Goal: Task Accomplishment & Management: Manage account settings

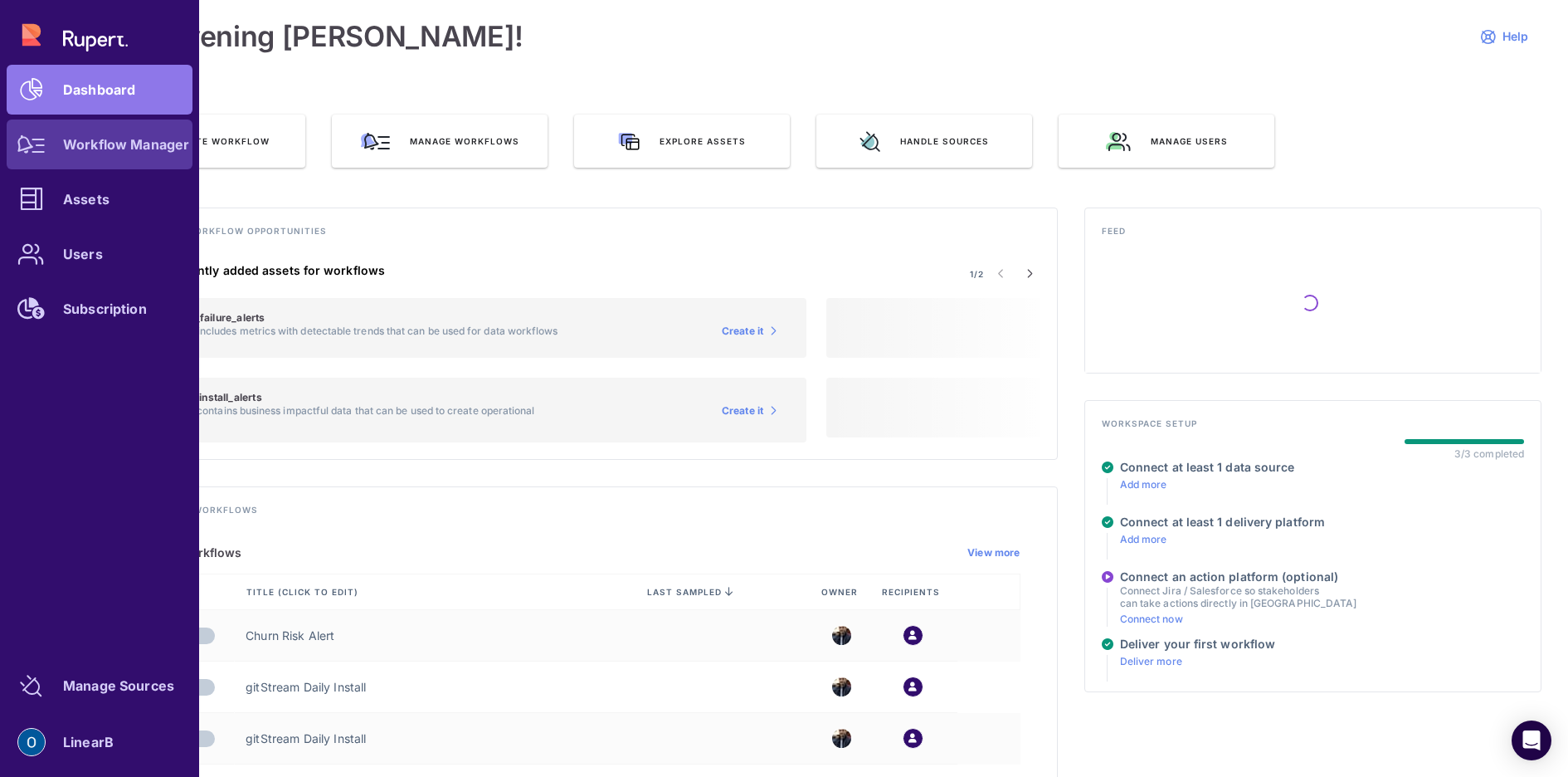
click at [138, 156] on link "Workflow Manager" at bounding box center [100, 144] width 185 height 50
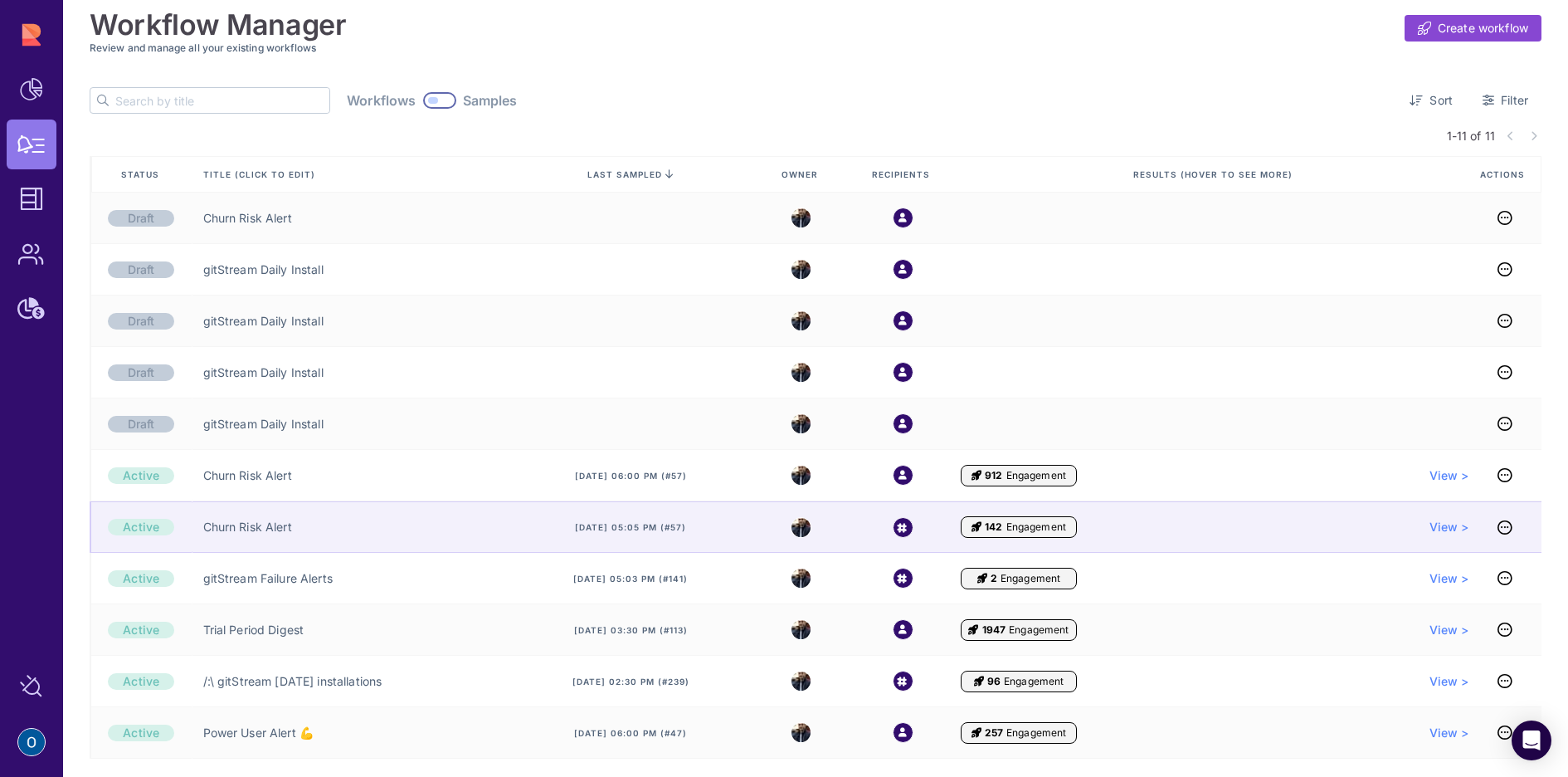
scroll to position [10, 0]
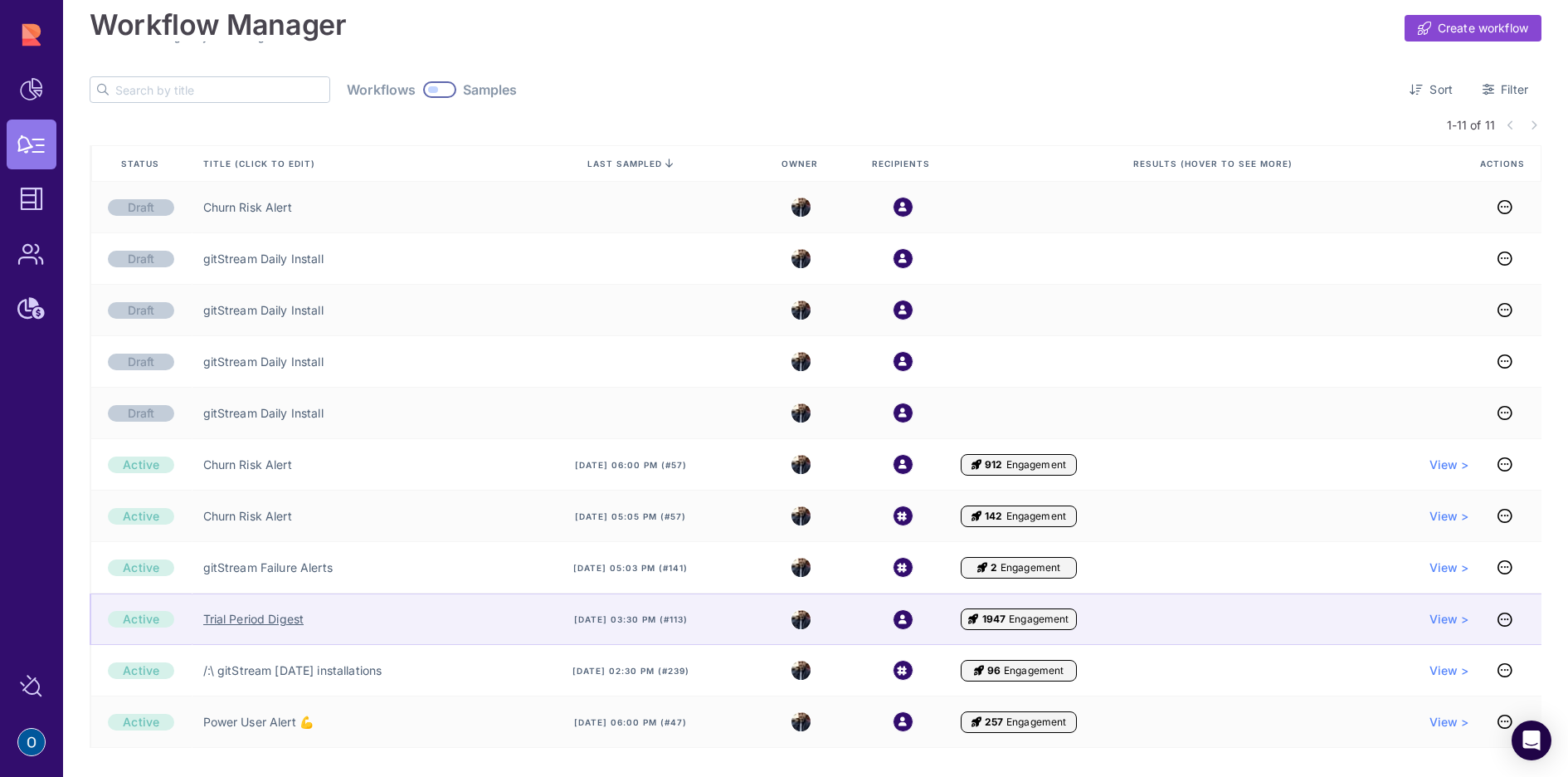
click at [238, 616] on link "Trial Period Digest" at bounding box center [254, 619] width 101 height 17
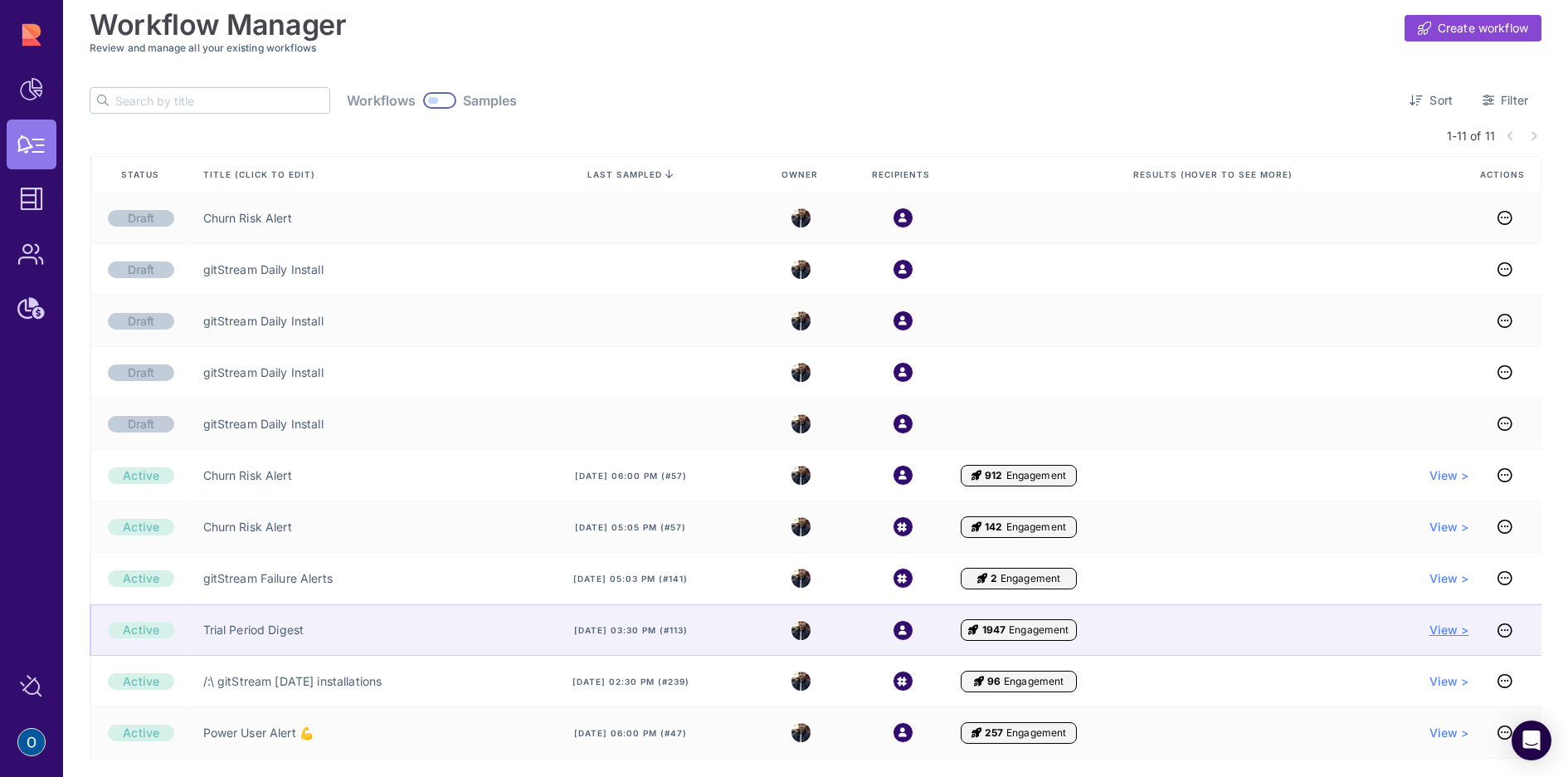
click at [1450, 628] on span "View >" at bounding box center [1449, 629] width 40 height 17
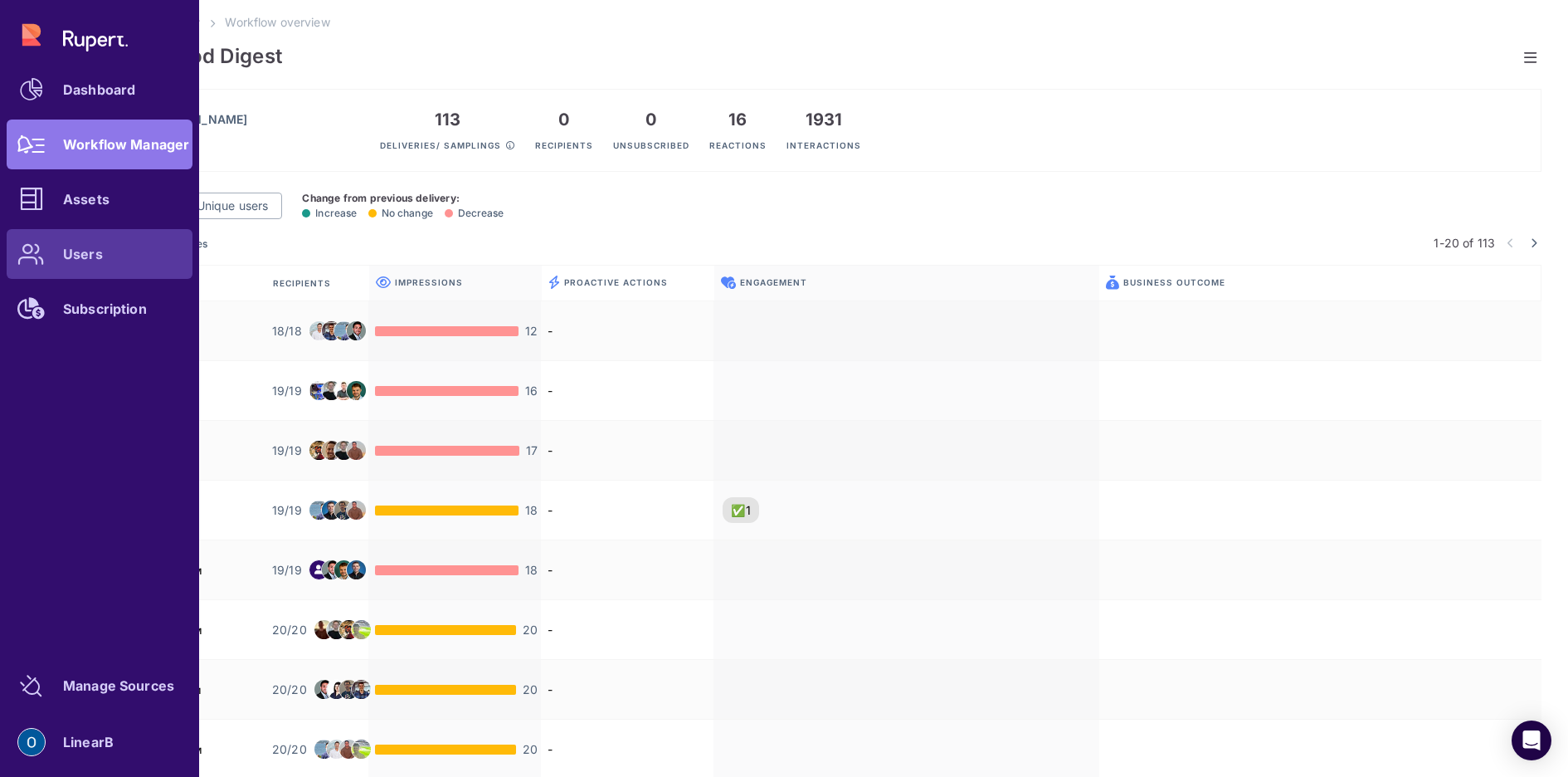
click at [104, 260] on link "Users" at bounding box center [100, 254] width 185 height 50
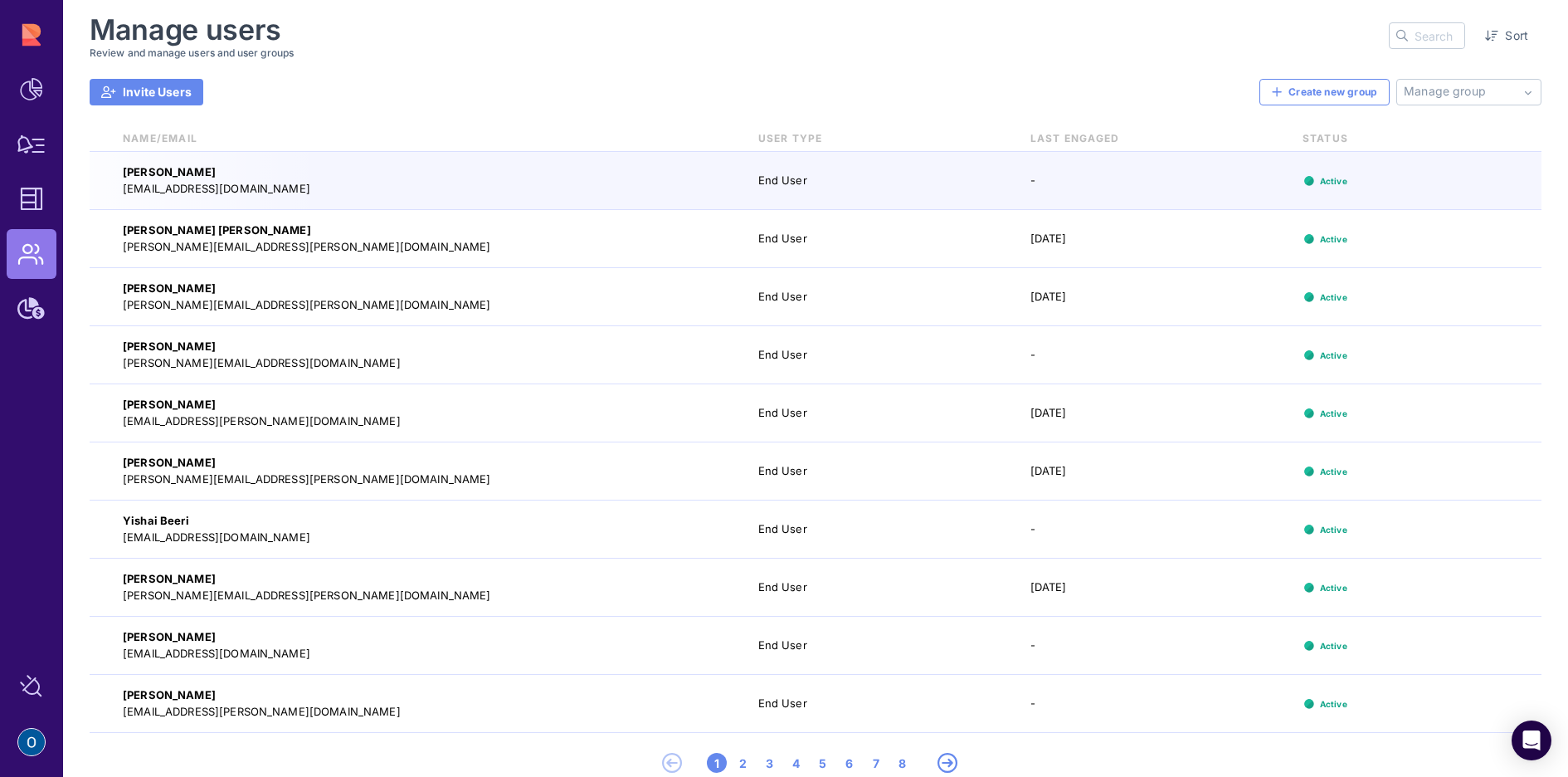
click at [139, 80] on link "Invite Users" at bounding box center [146, 92] width 114 height 26
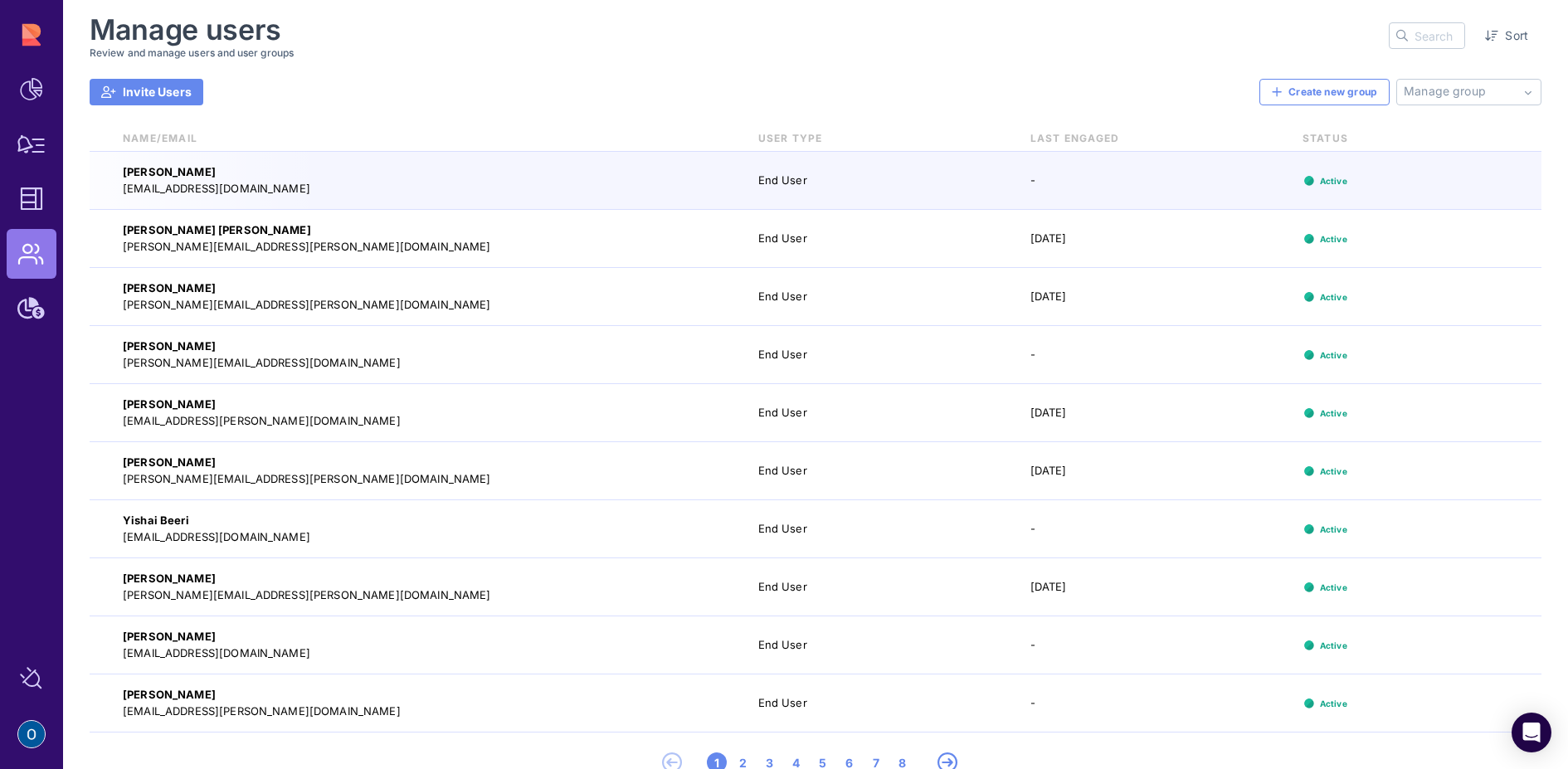
click at [161, 72] on div "Manage users Review and manage users and user groups Sort Invite Users Create n…" at bounding box center [815, 391] width 1452 height 756
click at [161, 85] on span "Invite Users" at bounding box center [157, 92] width 69 height 17
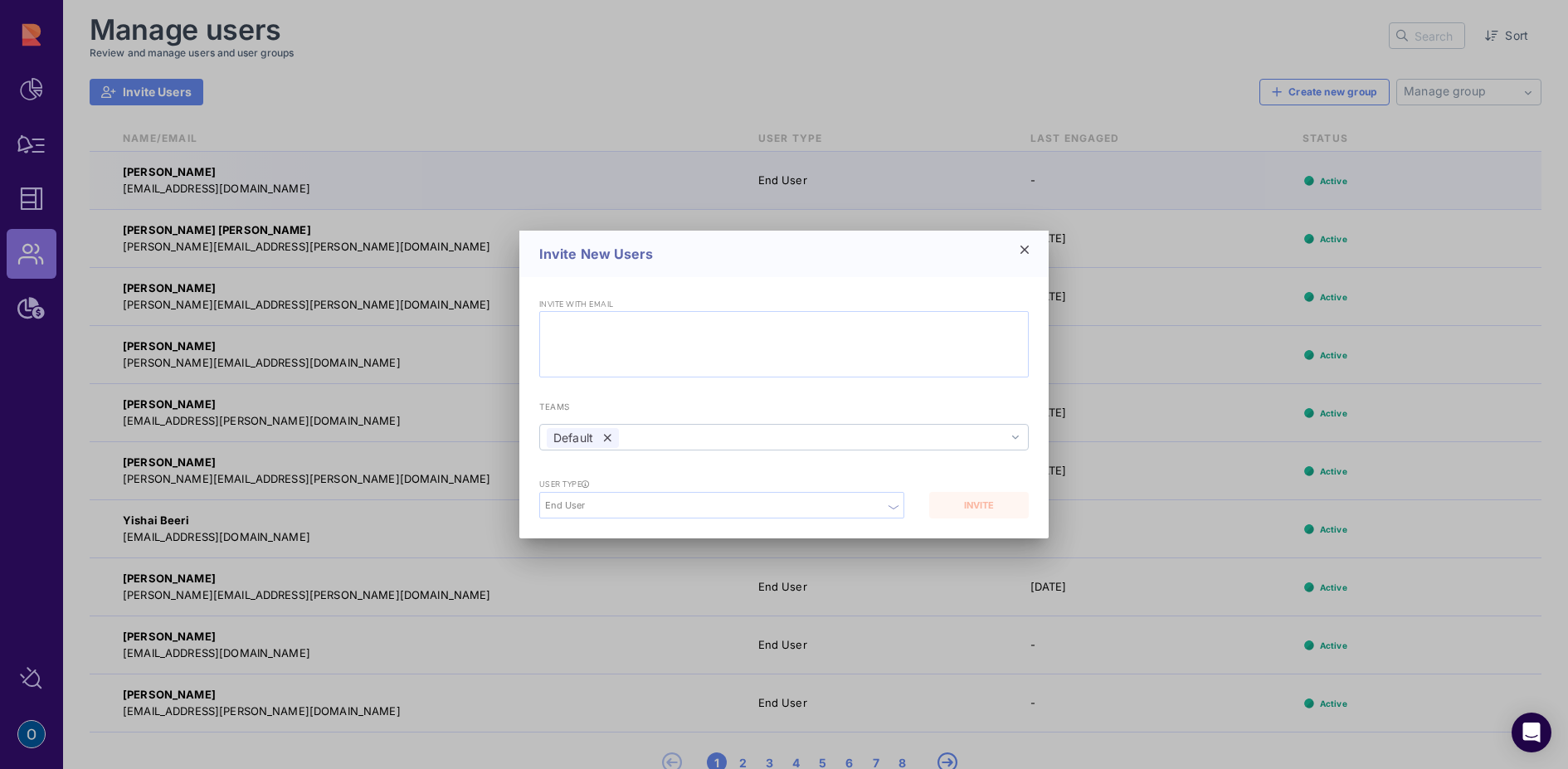
click at [605, 329] on input "text" at bounding box center [784, 327] width 476 height 20
paste input "[PERSON_NAME] <[PERSON_NAME][EMAIL_ADDRESS][DOMAIN_NAME]>"
type input "[PERSON_NAME] <[PERSON_NAME][EMAIL_ADDRESS][DOMAIN_NAME]>"
click at [605, 339] on div at bounding box center [784, 345] width 490 height 66
paste input "[PERSON_NAME] <[PERSON_NAME][EMAIL_ADDRESS][DOMAIN_NAME]>"
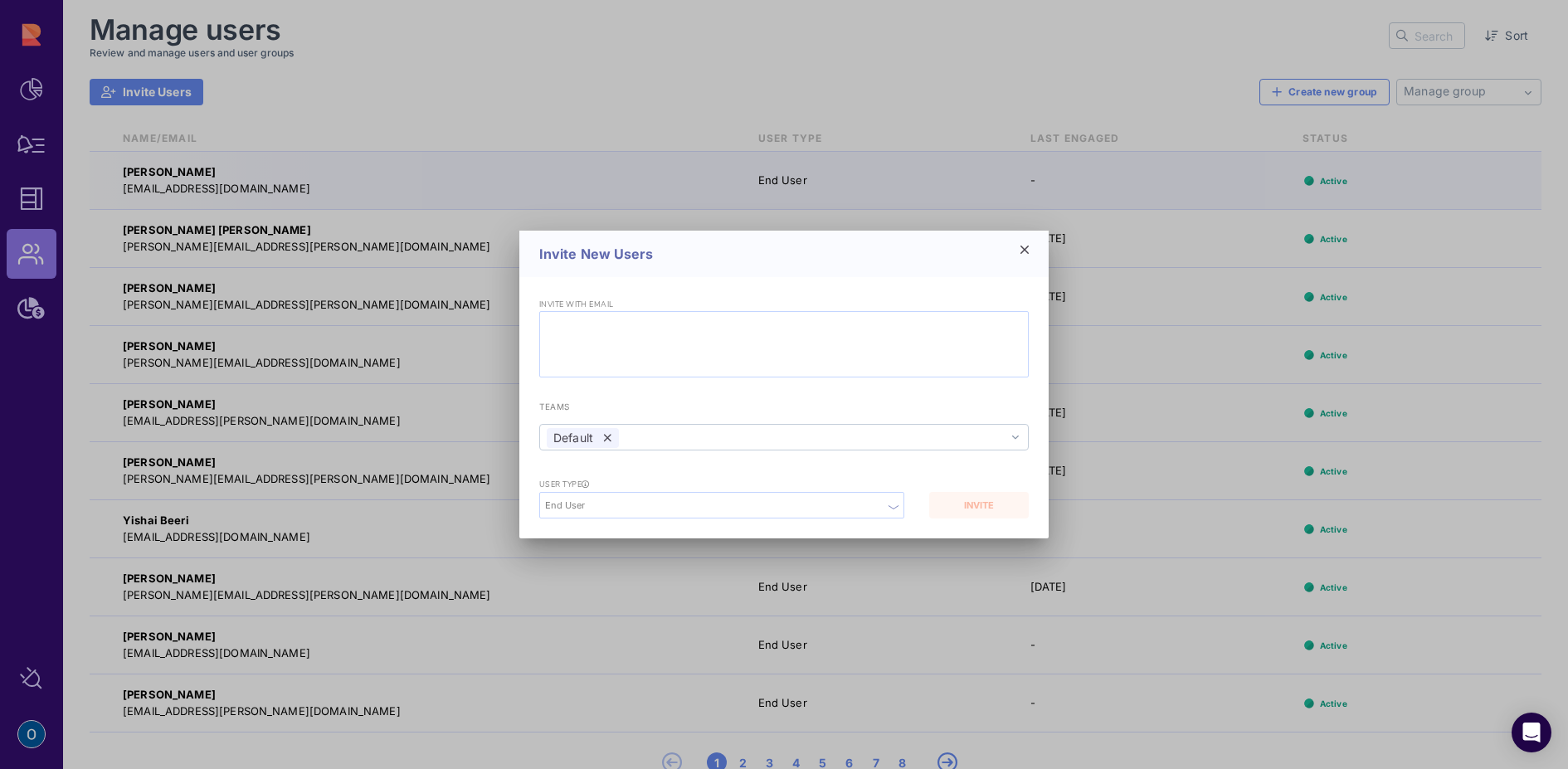
type input "[PERSON_NAME] <[PERSON_NAME][EMAIL_ADDRESS][DOMAIN_NAME]>"
click at [1024, 246] on icon at bounding box center [1024, 249] width 8 height 13
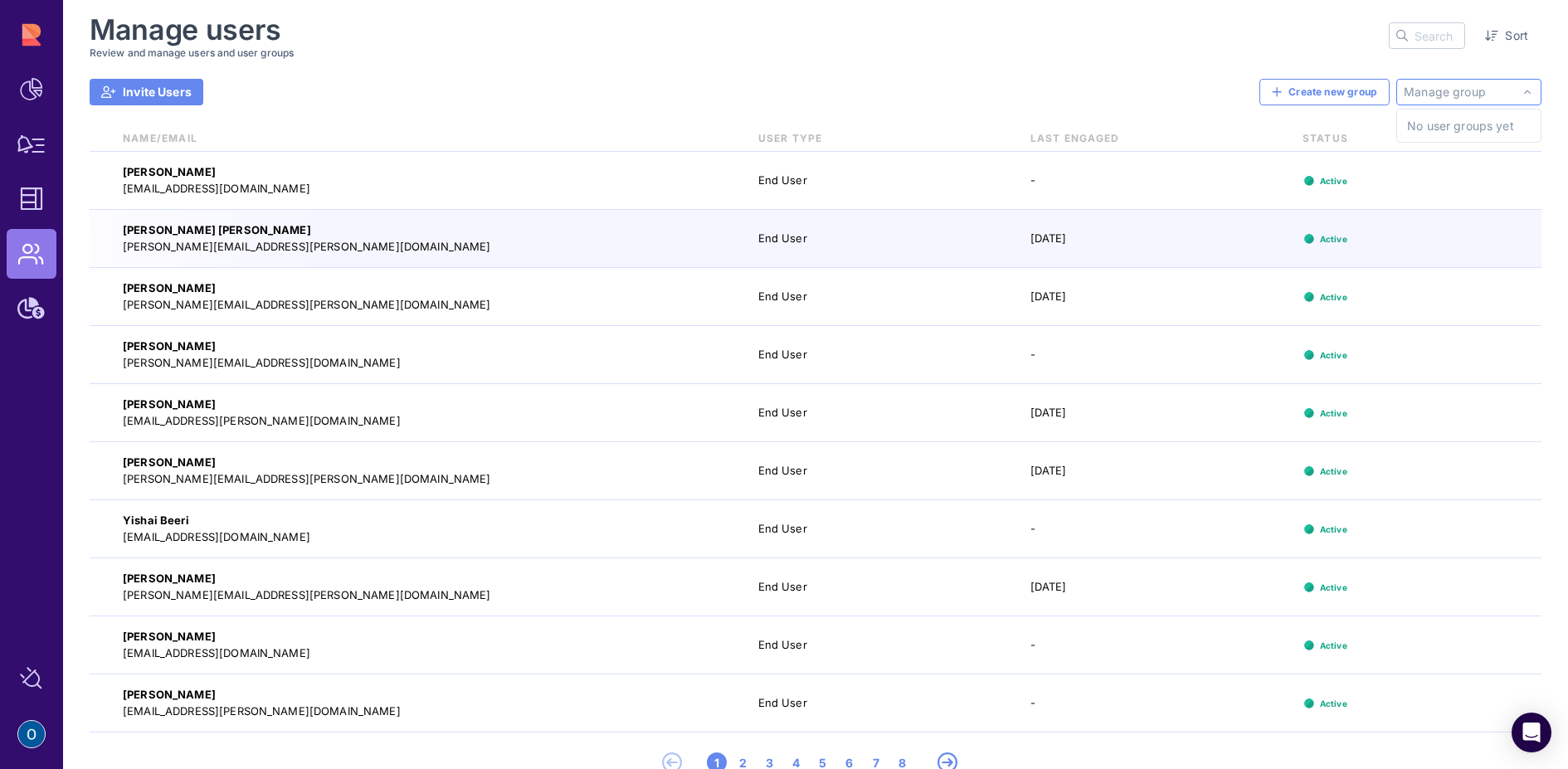
click at [1425, 41] on input "text" at bounding box center [1439, 36] width 50 height 24
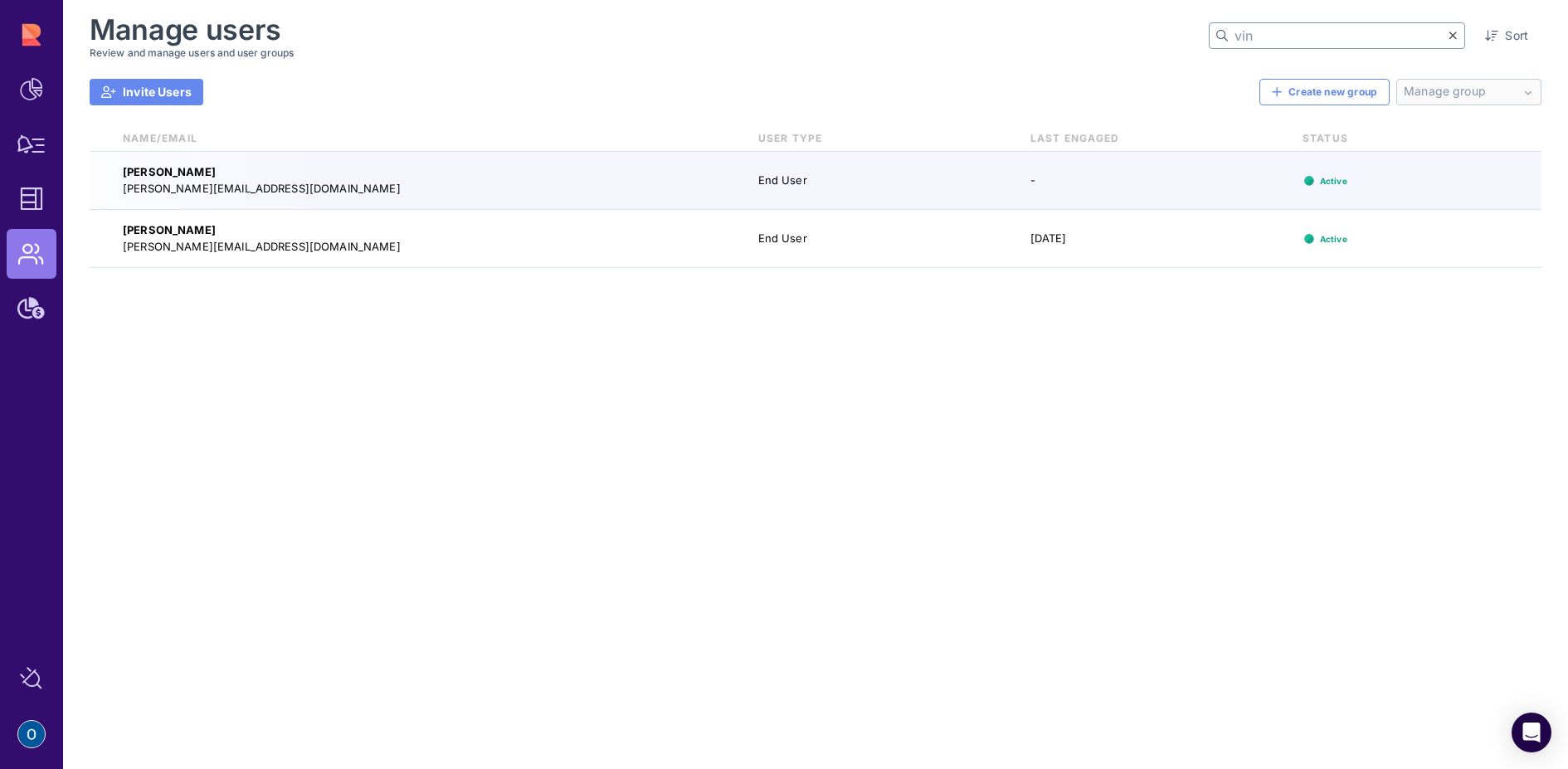
type input "vin"
click at [791, 191] on div "[PERSON_NAME] [PERSON_NAME][EMAIL_ADDRESS][DOMAIN_NAME] End User - Active" at bounding box center [815, 181] width 1452 height 58
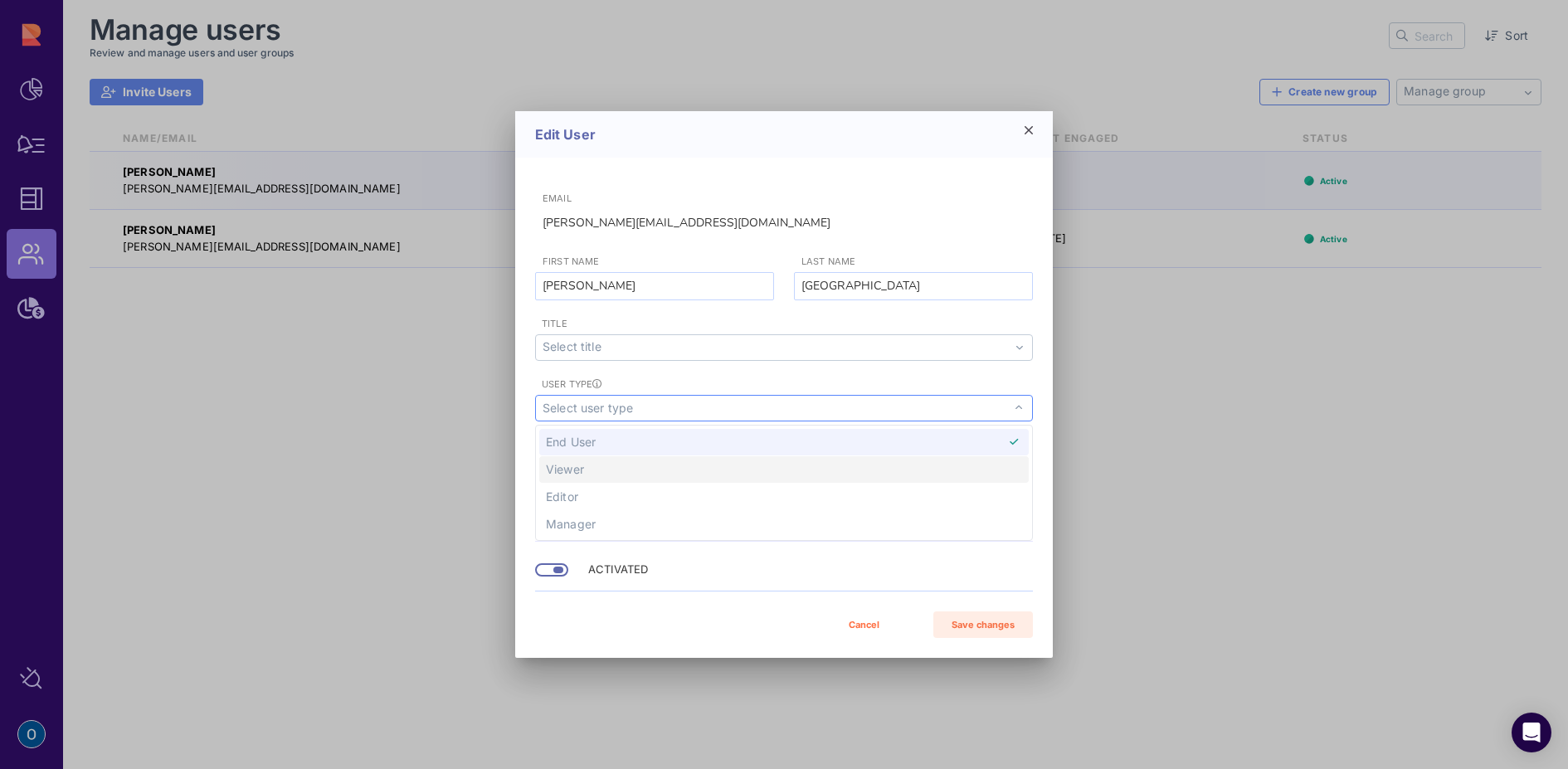
click at [693, 462] on span "Viewer" at bounding box center [784, 470] width 490 height 26
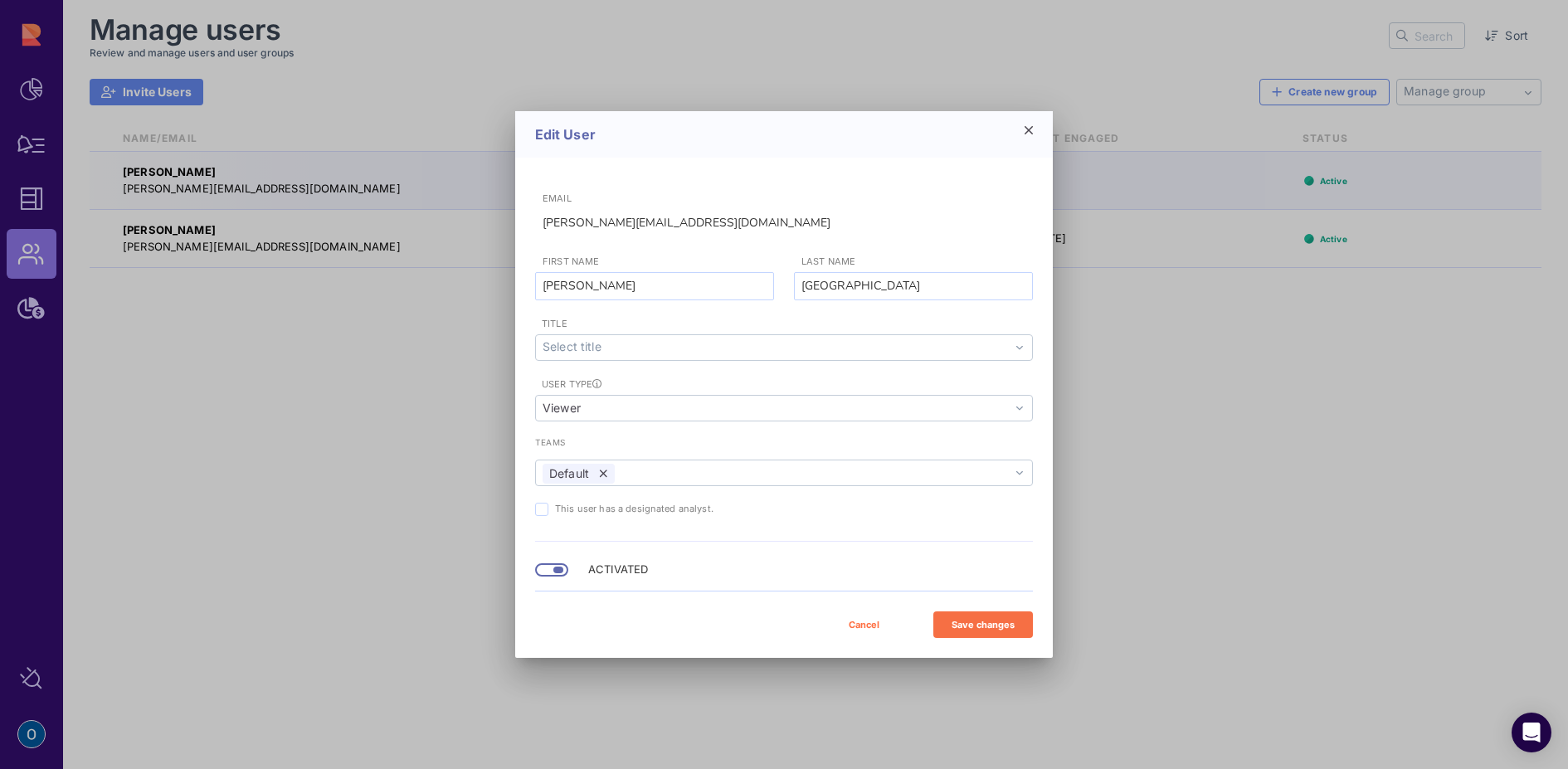
click at [979, 622] on div "Save changes" at bounding box center [983, 626] width 83 height 14
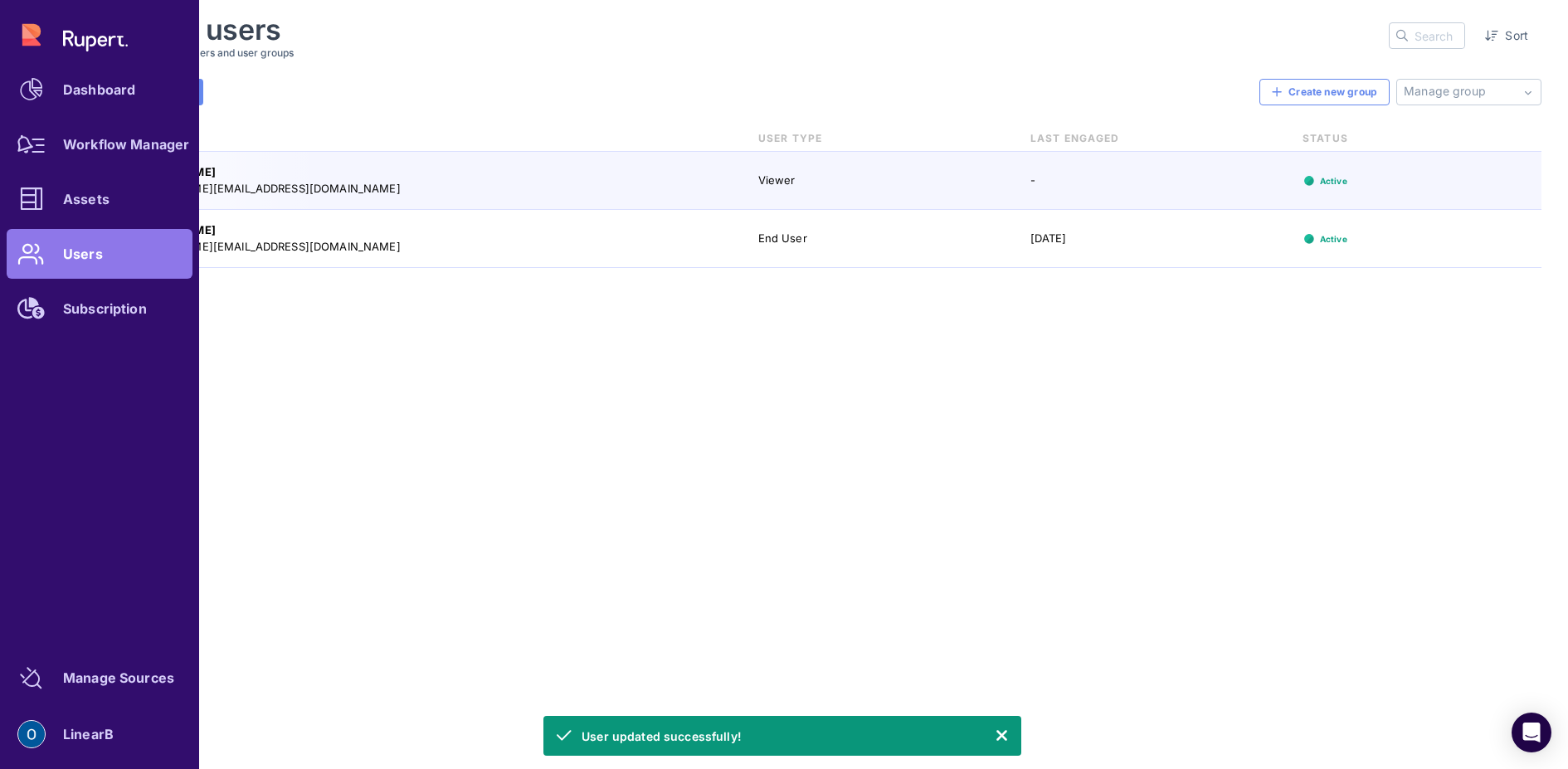
click at [45, 44] on div "Dashboard Workflow Manager Assets Users Subscription" at bounding box center [100, 171] width 185 height 324
click at [108, 739] on div "LinearB" at bounding box center [88, 734] width 51 height 10
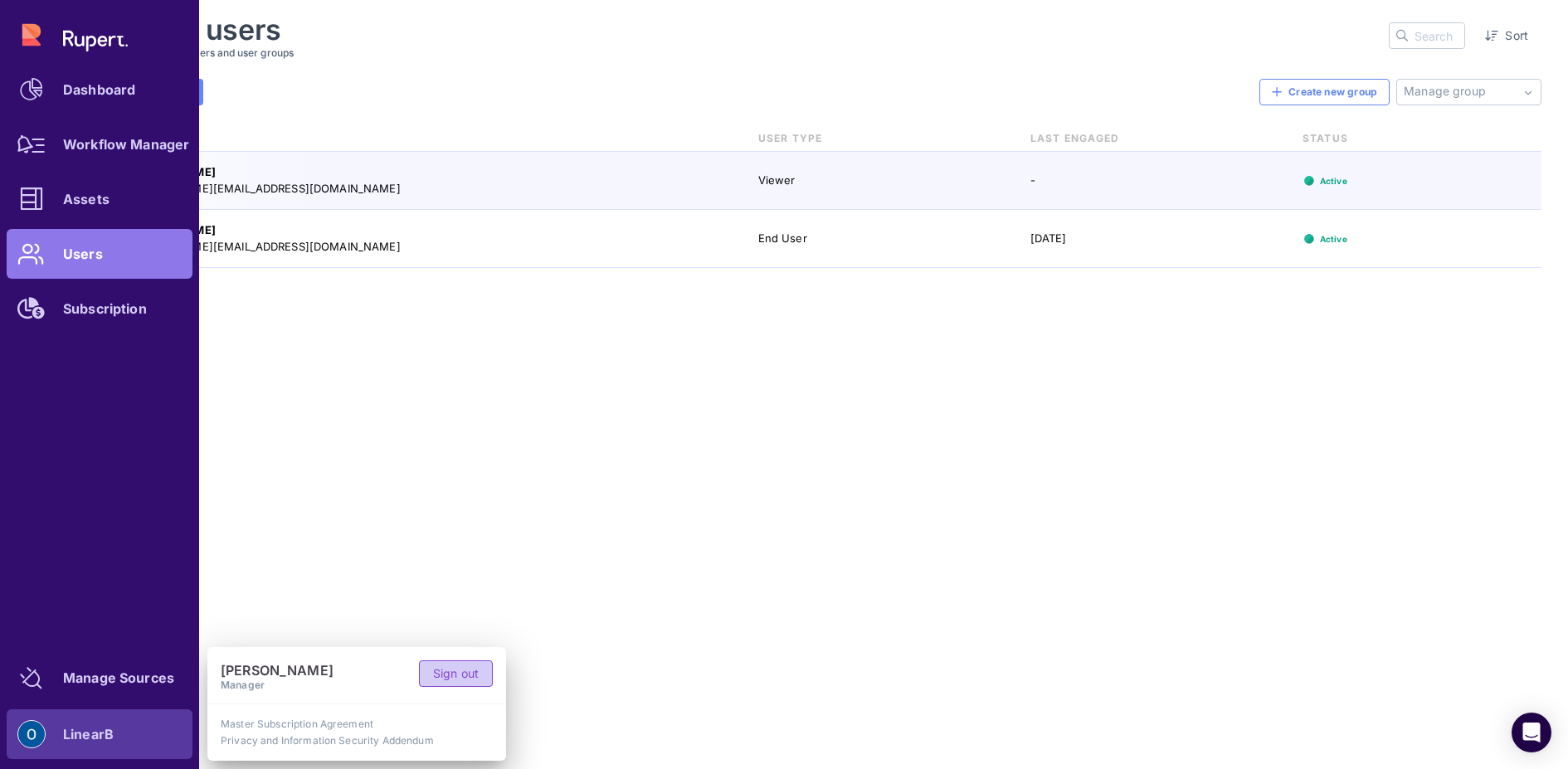
click at [443, 677] on span "Sign out" at bounding box center [456, 674] width 45 height 17
